Goal: Task Accomplishment & Management: Manage account settings

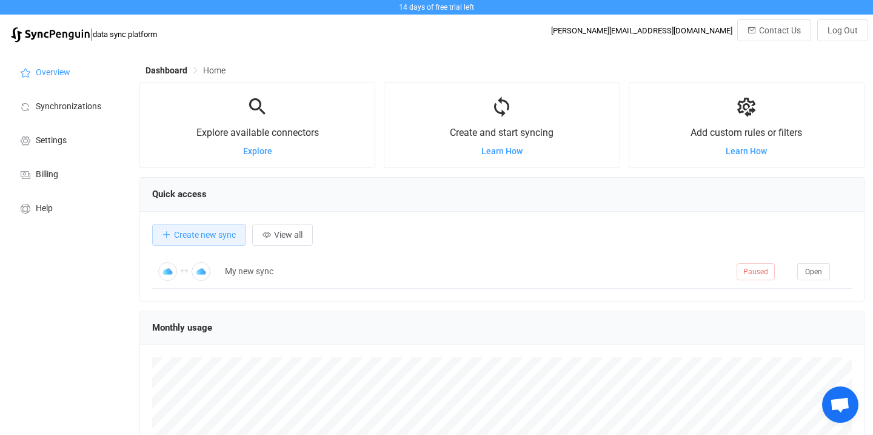
scroll to position [235, 725]
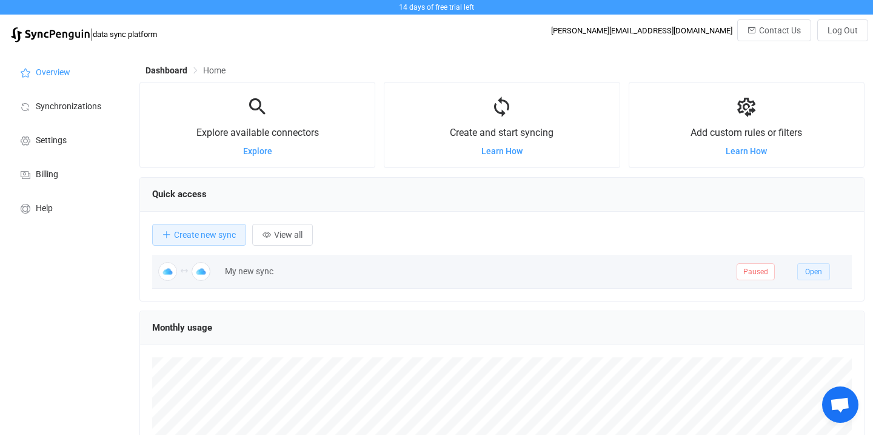
click at [810, 273] on span "Open" at bounding box center [813, 271] width 17 height 8
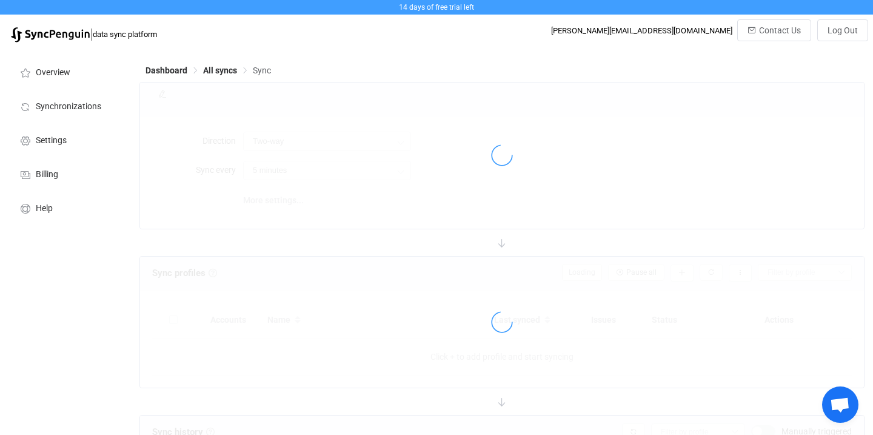
type input "10 minutes"
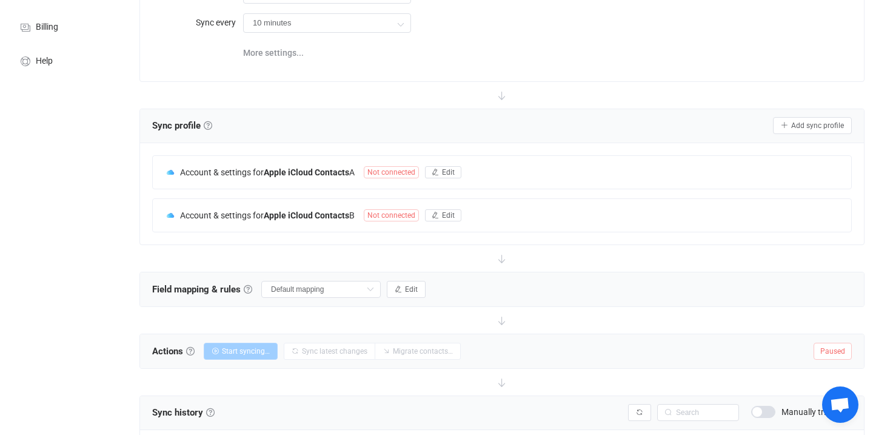
scroll to position [136, 0]
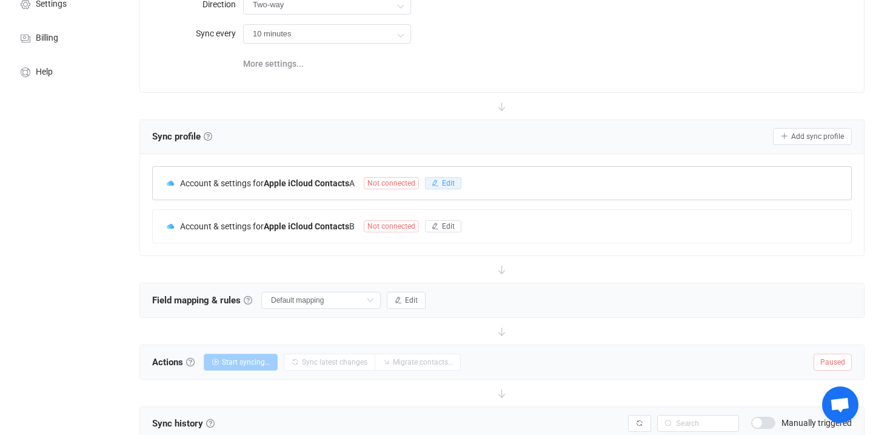
click at [442, 178] on button "Edit" at bounding box center [443, 183] width 36 height 12
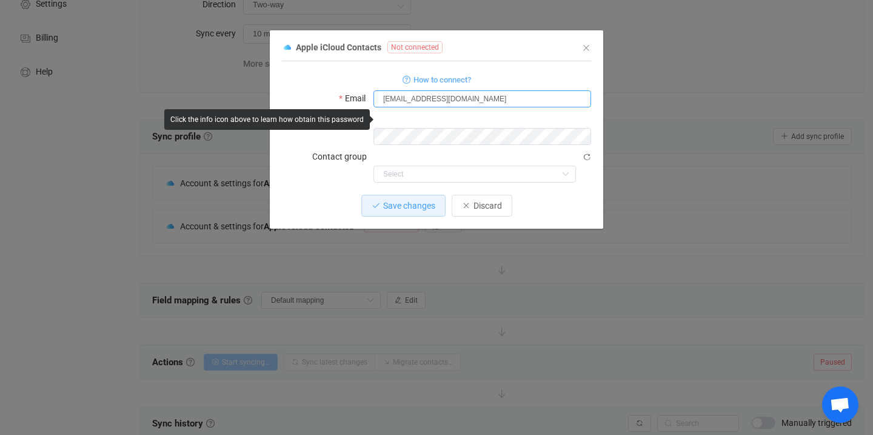
type input "[EMAIL_ADDRESS][DOMAIN_NAME]"
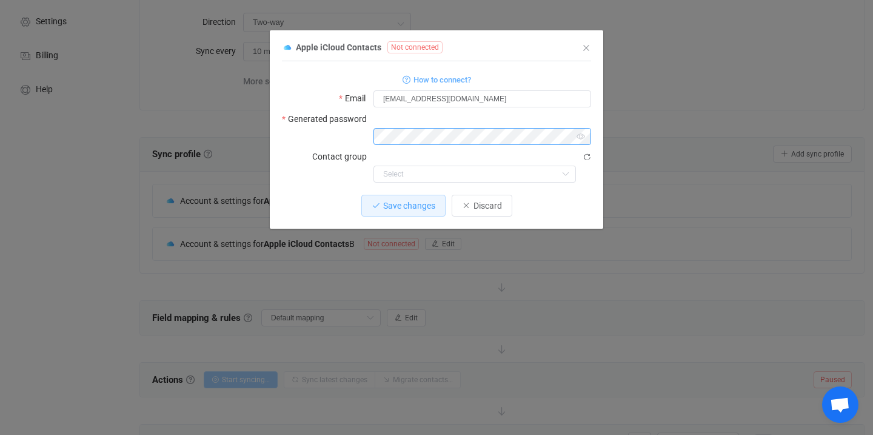
scroll to position [116, 0]
click at [456, 79] on span "How to connect?" at bounding box center [442, 80] width 58 height 14
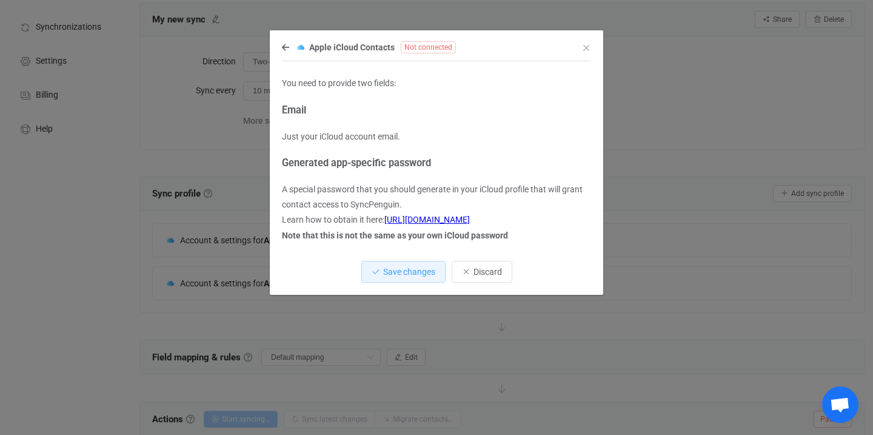
scroll to position [82, 0]
click at [456, 218] on link "[URL][DOMAIN_NAME]" at bounding box center [426, 220] width 85 height 10
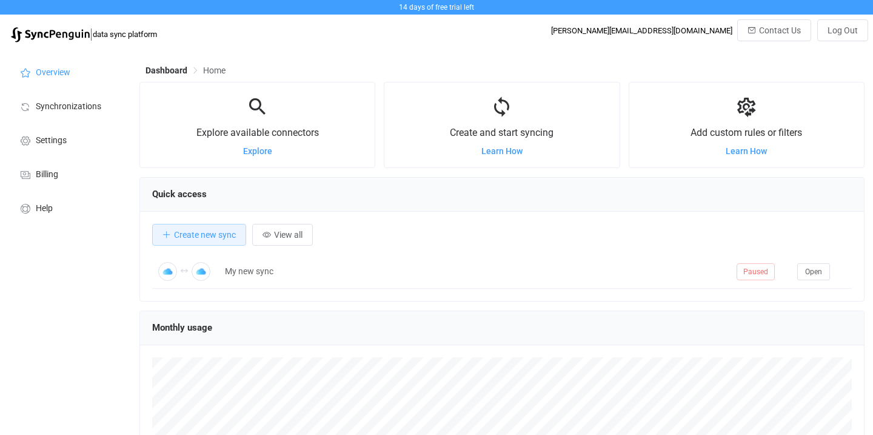
scroll to position [235, 725]
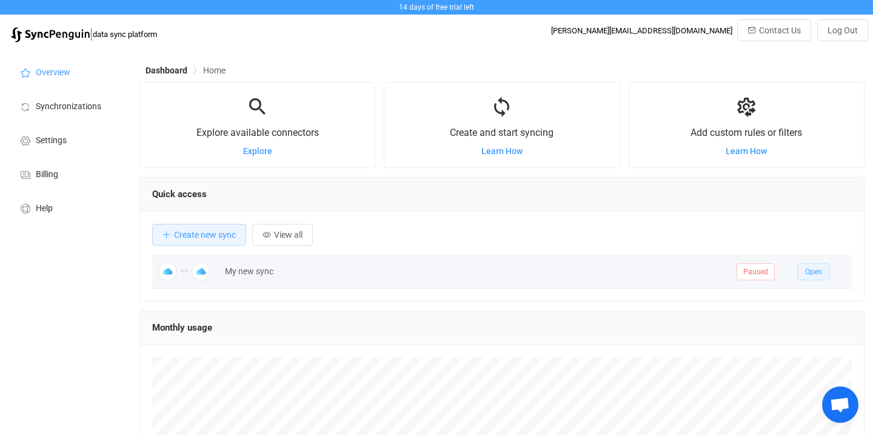
click at [809, 272] on span "Open" at bounding box center [813, 271] width 17 height 8
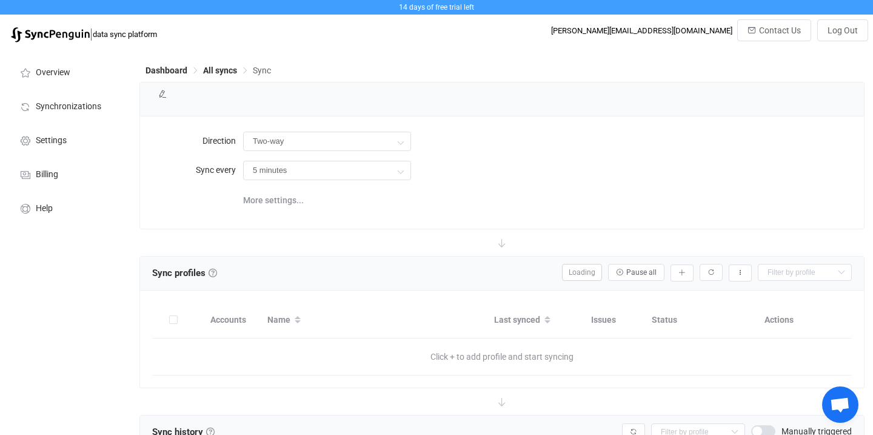
type input "10 minutes"
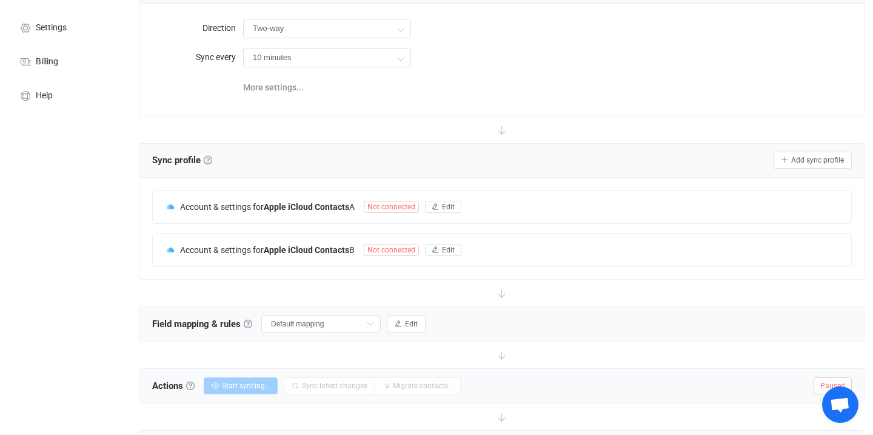
scroll to position [115, 0]
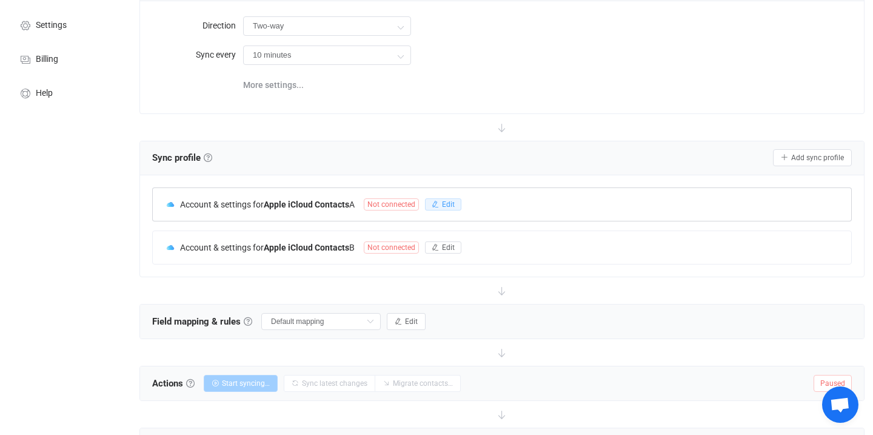
click at [446, 203] on span "Edit" at bounding box center [448, 204] width 13 height 8
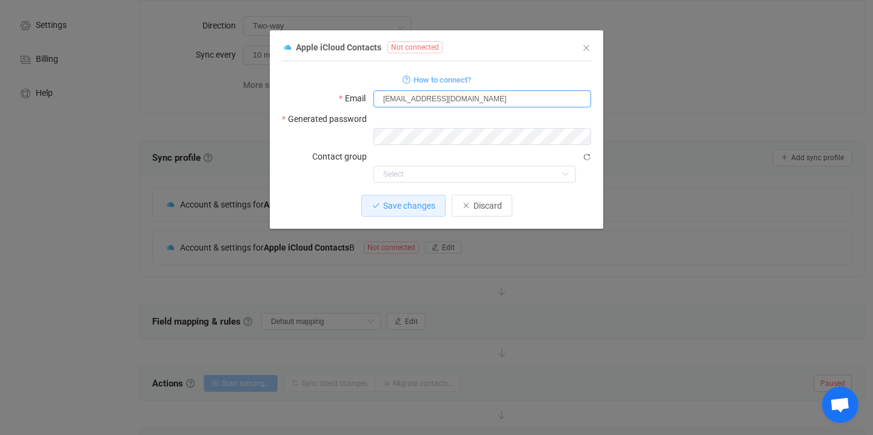
type input "[EMAIL_ADDRESS][DOMAIN_NAME]"
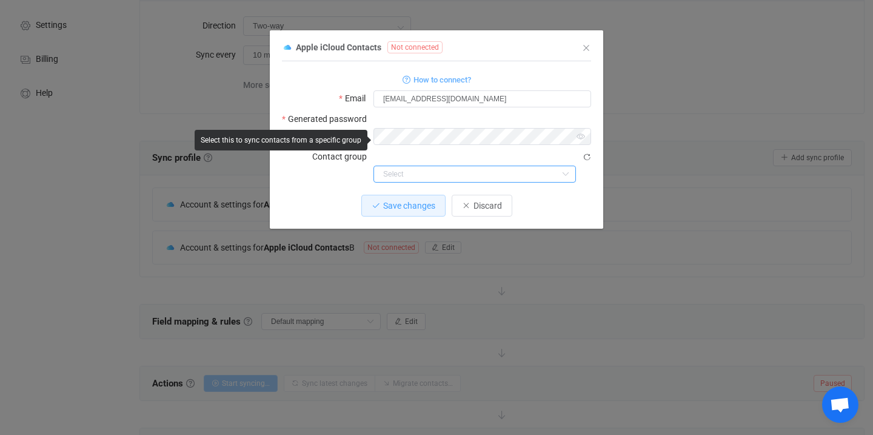
click at [439, 165] on input "dialog" at bounding box center [474, 173] width 202 height 17
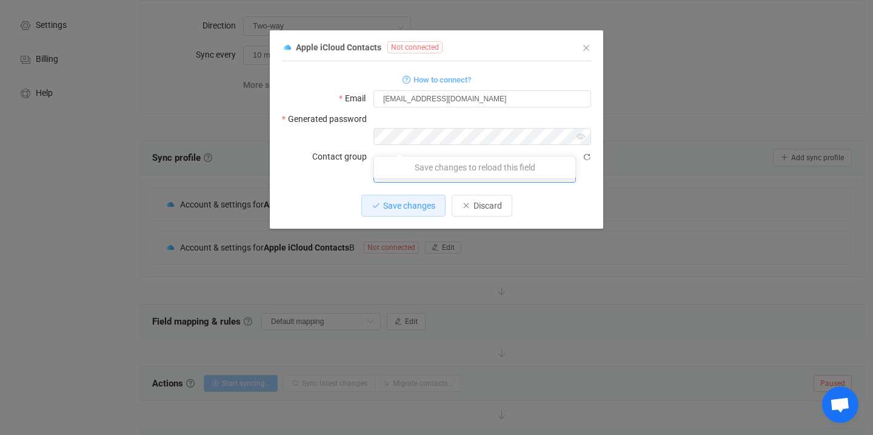
click at [581, 195] on div "Save changes Discard" at bounding box center [436, 206] width 309 height 22
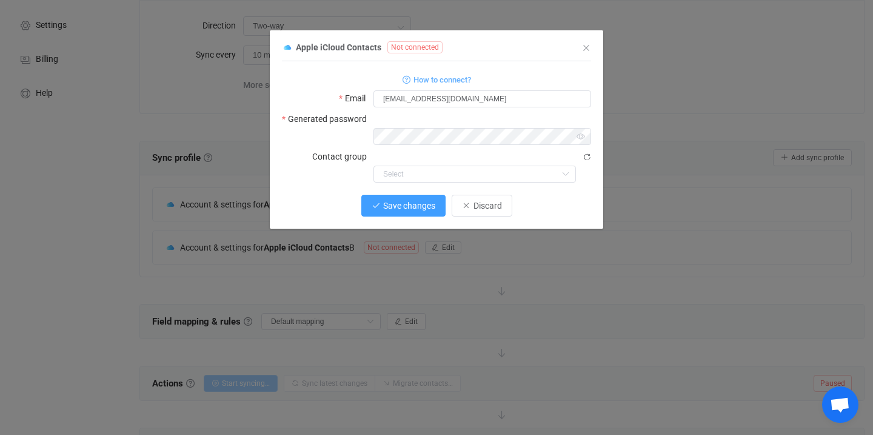
click at [406, 201] on span "Save changes" at bounding box center [409, 206] width 52 height 10
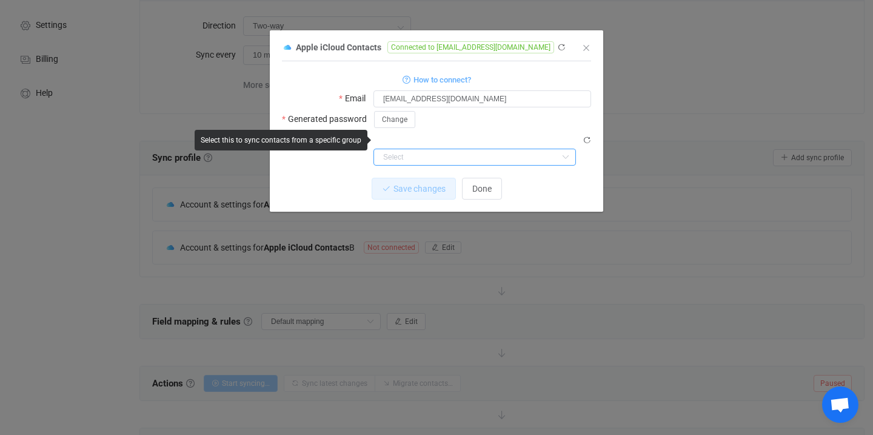
click at [405, 149] on input "dialog" at bounding box center [474, 157] width 202 height 17
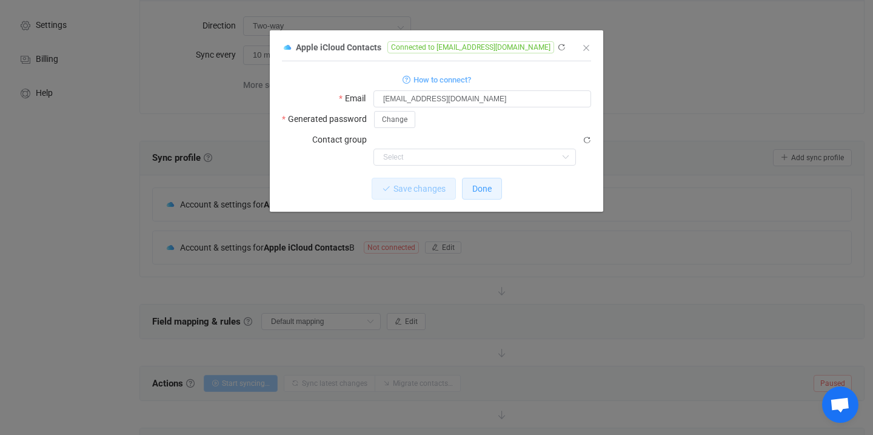
click at [487, 184] on span "Done" at bounding box center [481, 189] width 19 height 10
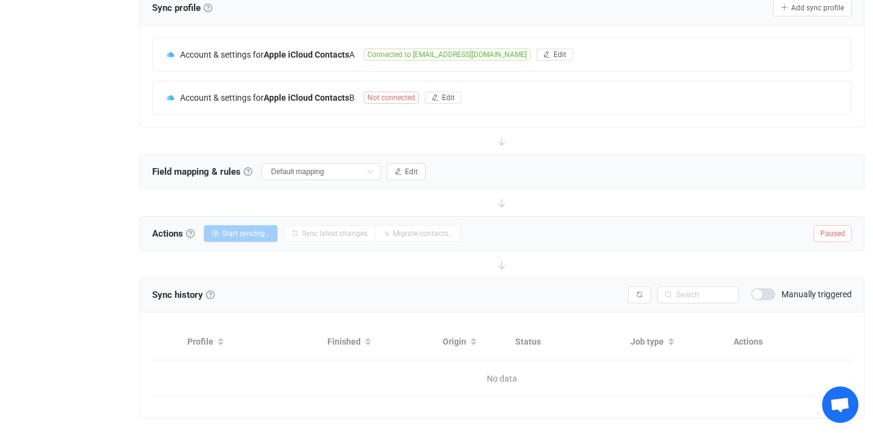
scroll to position [261, 0]
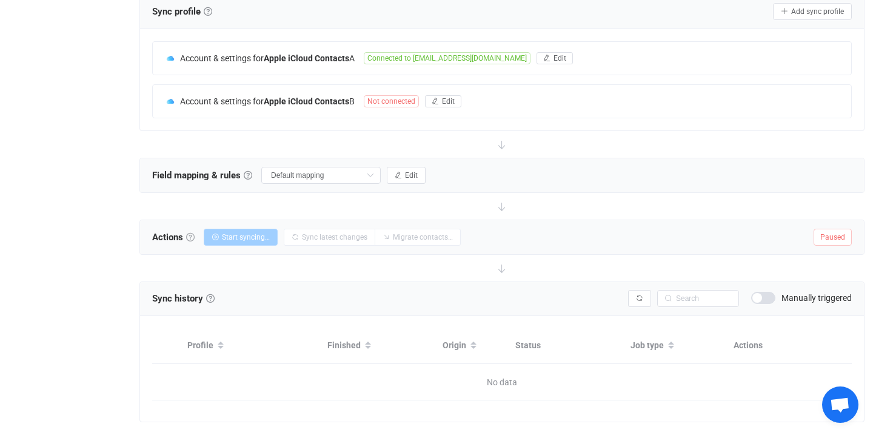
click at [192, 238] on link at bounding box center [190, 237] width 8 height 8
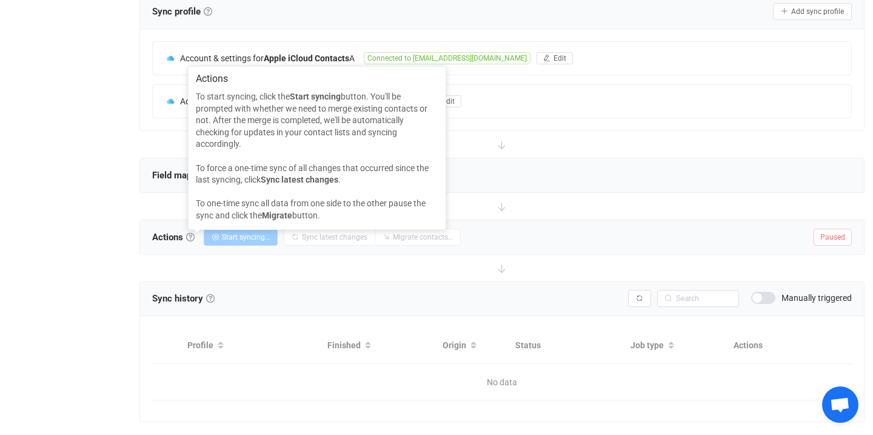
click at [360, 268] on div at bounding box center [501, 268] width 725 height 27
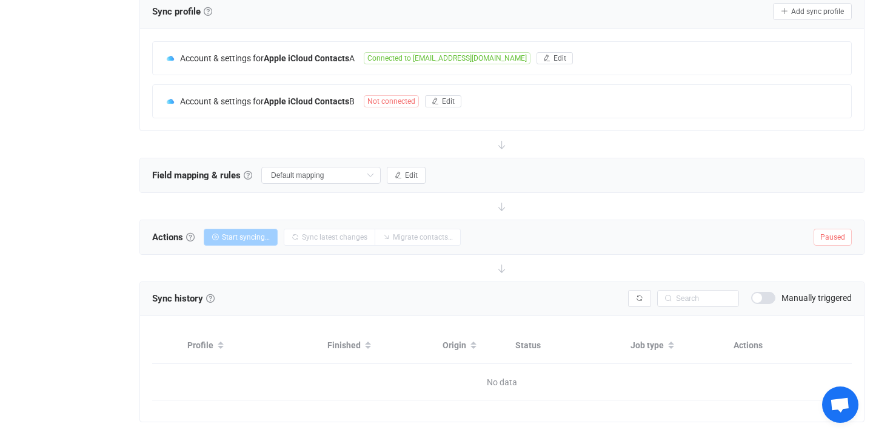
click at [390, 259] on div at bounding box center [501, 268] width 725 height 27
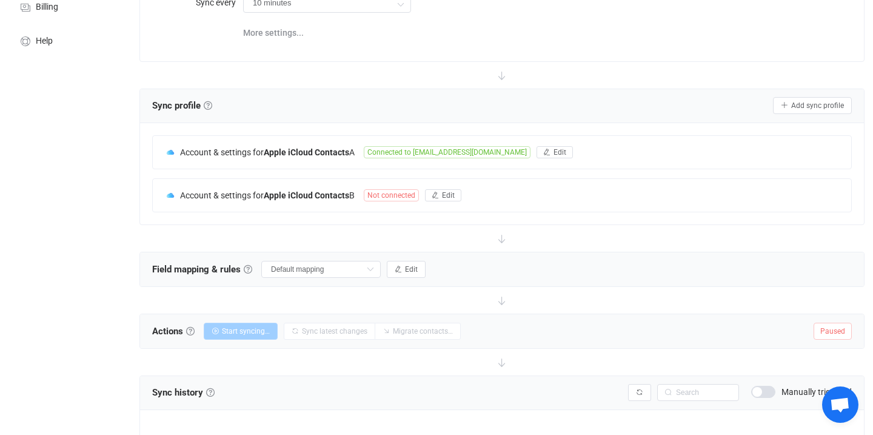
scroll to position [159, 0]
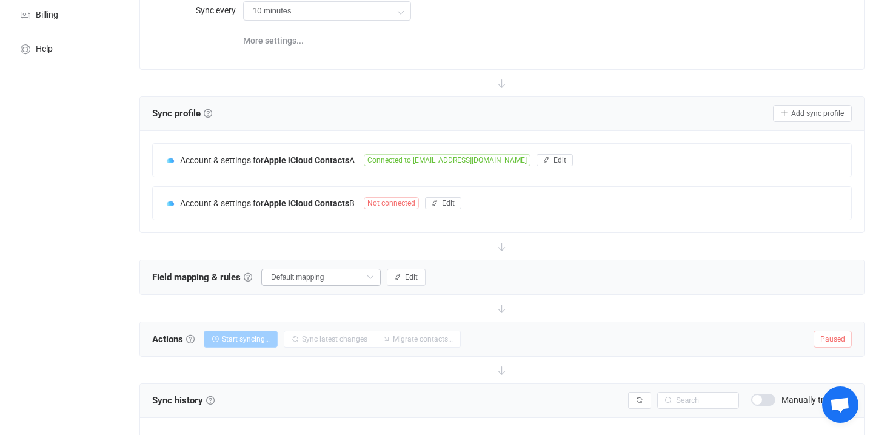
click at [369, 279] on icon at bounding box center [369, 277] width 15 height 17
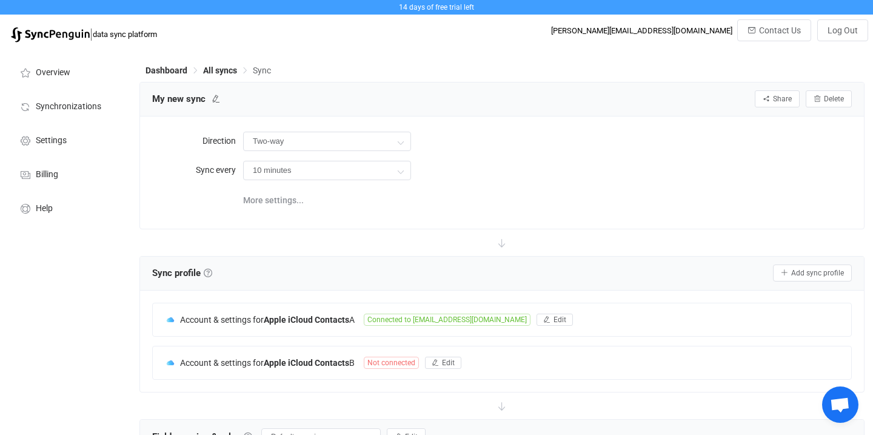
scroll to position [0, 0]
click at [401, 173] on icon at bounding box center [400, 171] width 15 height 24
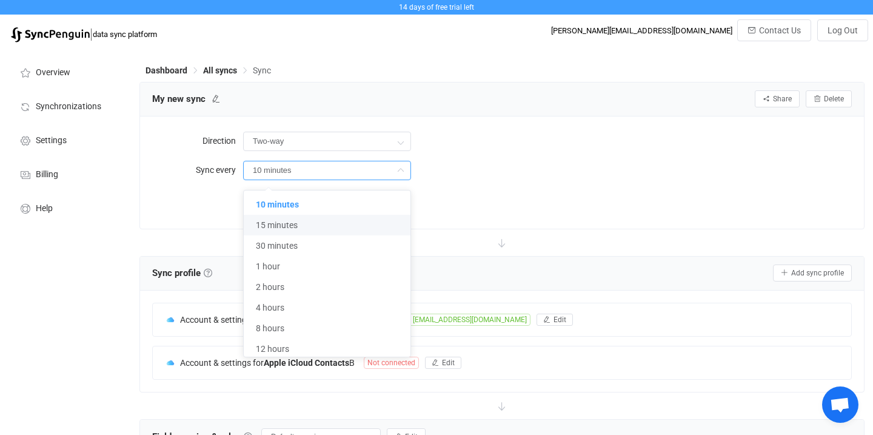
click at [499, 202] on div "More settings..." at bounding box center [547, 199] width 609 height 25
